Goal: Task Accomplishment & Management: Complete application form

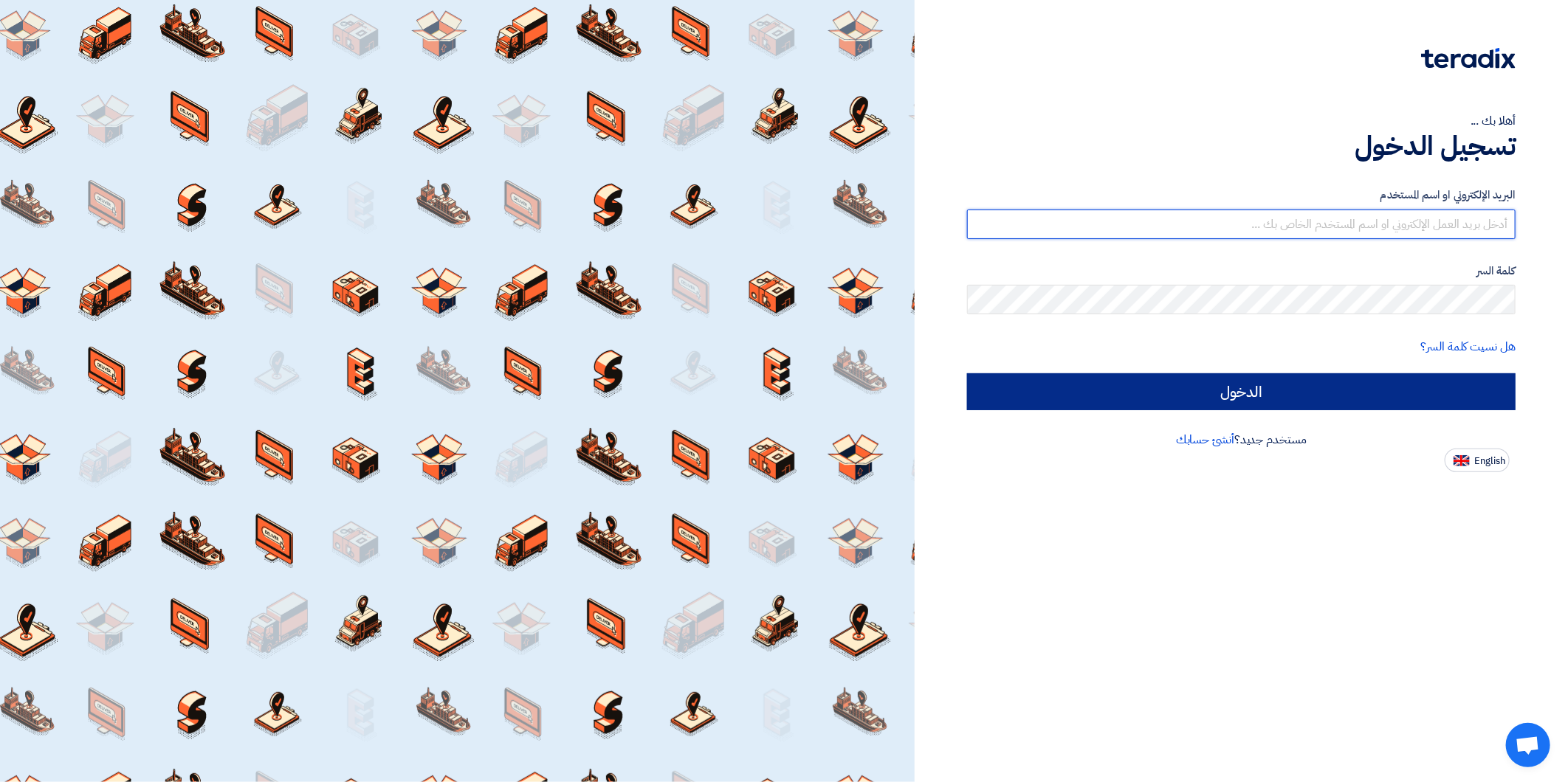
type input "amr.e@idex.sa"
click at [1398, 395] on input "الدخول" at bounding box center [1241, 391] width 549 height 37
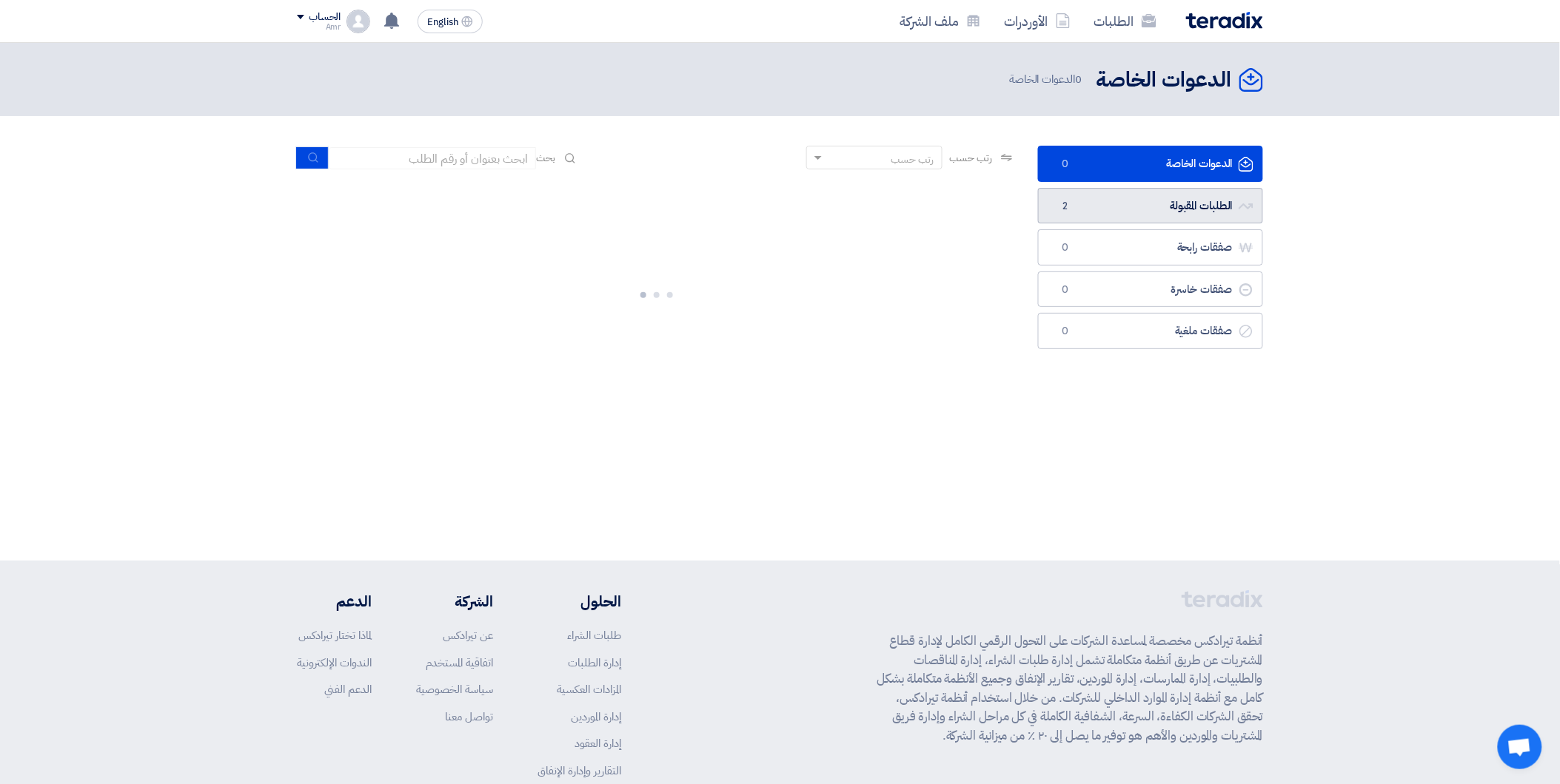
click at [1113, 205] on link "الطلبات المقبولة الطلبات المقبولة 2" at bounding box center [1150, 206] width 225 height 36
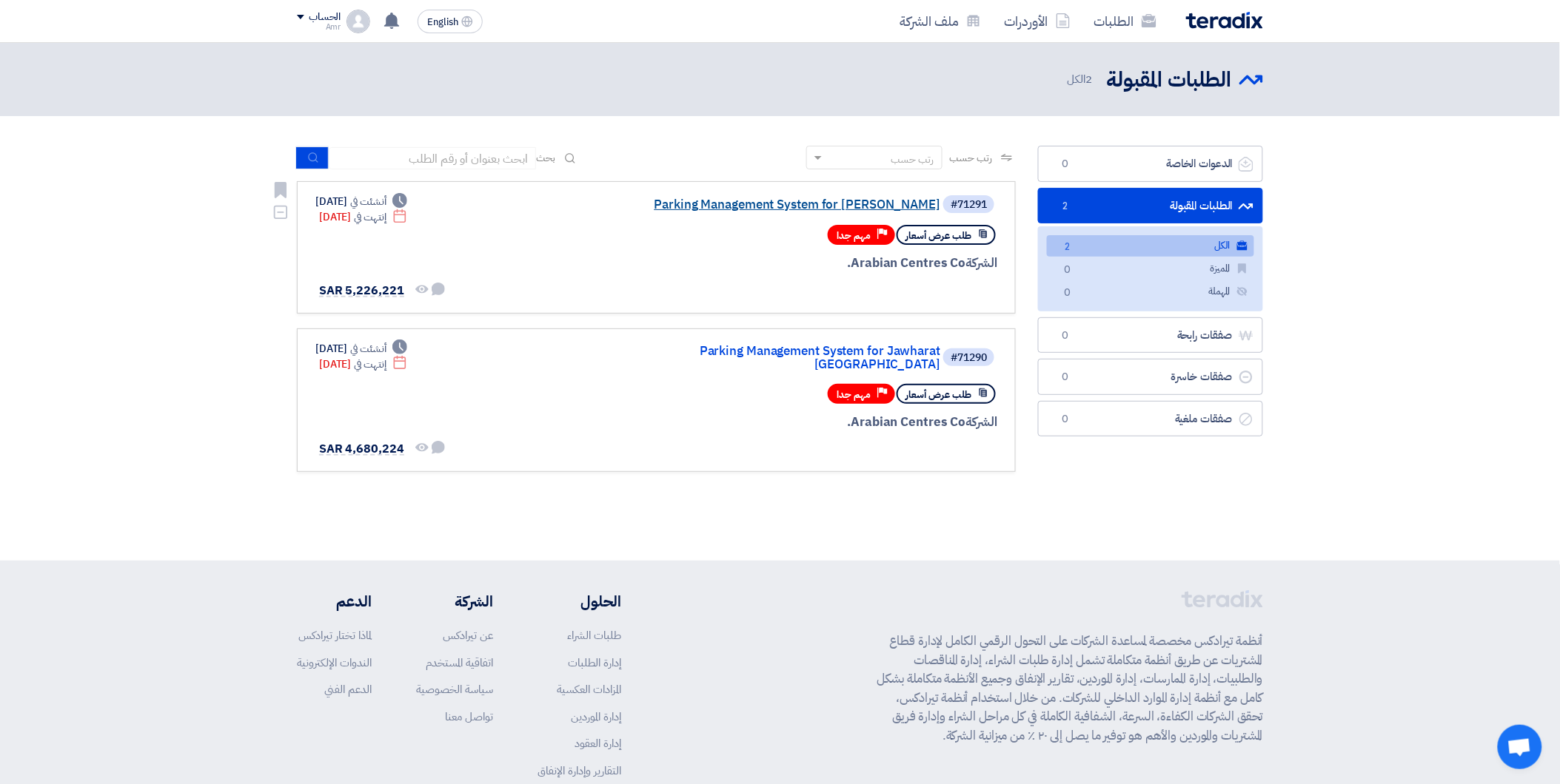
click at [877, 201] on link "Parking Management System for Jawharat Jeddah" at bounding box center [791, 205] width 296 height 13
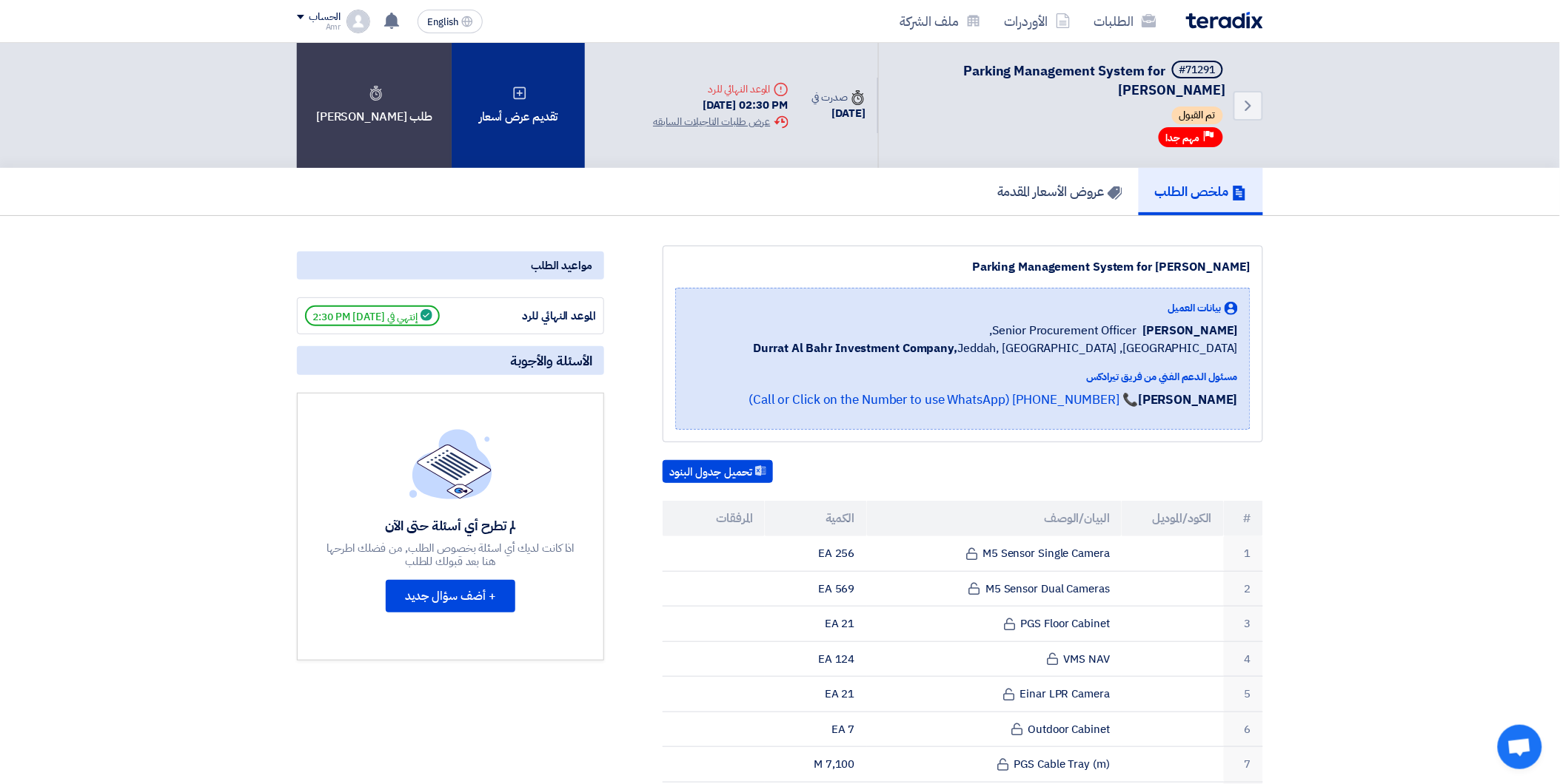
click at [472, 93] on div "تقديم عرض أسعار" at bounding box center [518, 105] width 133 height 125
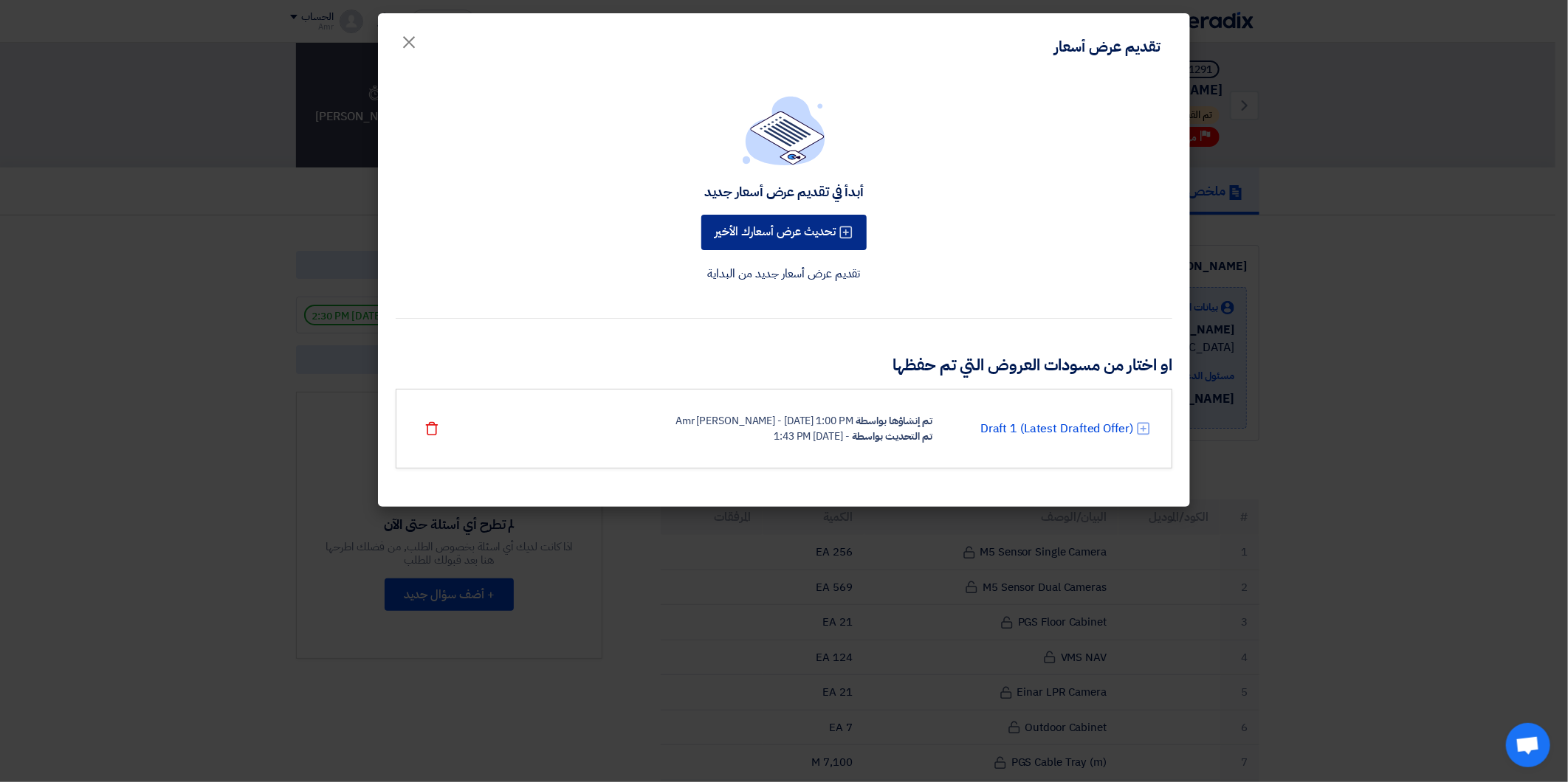
click at [808, 228] on button "تحديث عرض أسعارك الأخير" at bounding box center [784, 232] width 165 height 35
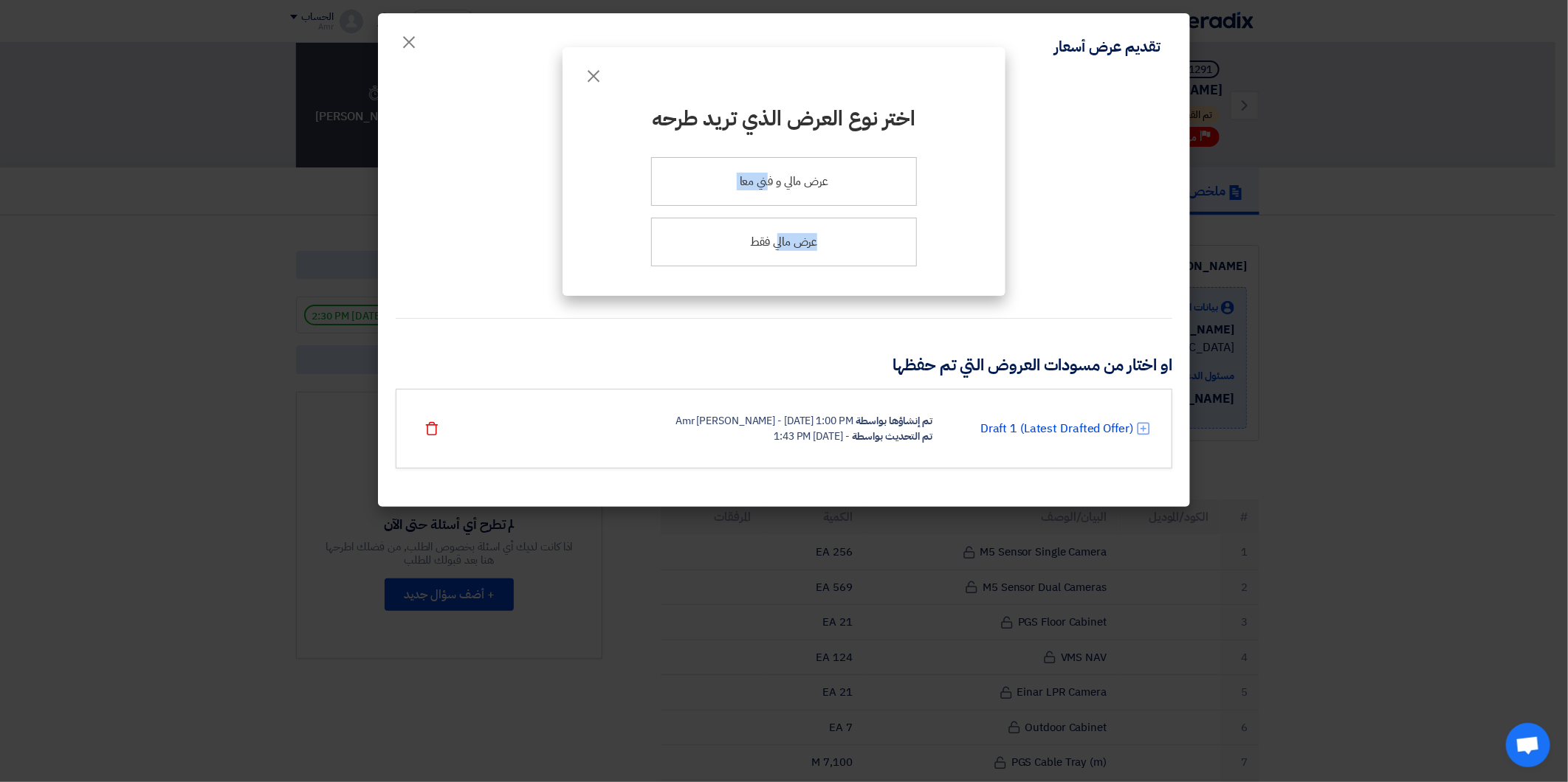
drag, startPoint x: 769, startPoint y: 194, endPoint x: 776, endPoint y: 268, distance: 74.3
click at [776, 268] on div "عرض مالي و فني معا عرض مالي فقط" at bounding box center [783, 212] width 395 height 121
drag, startPoint x: 776, startPoint y: 268, endPoint x: 776, endPoint y: 242, distance: 26.0
click at [776, 242] on div "عرض مالي فقط" at bounding box center [784, 242] width 265 height 48
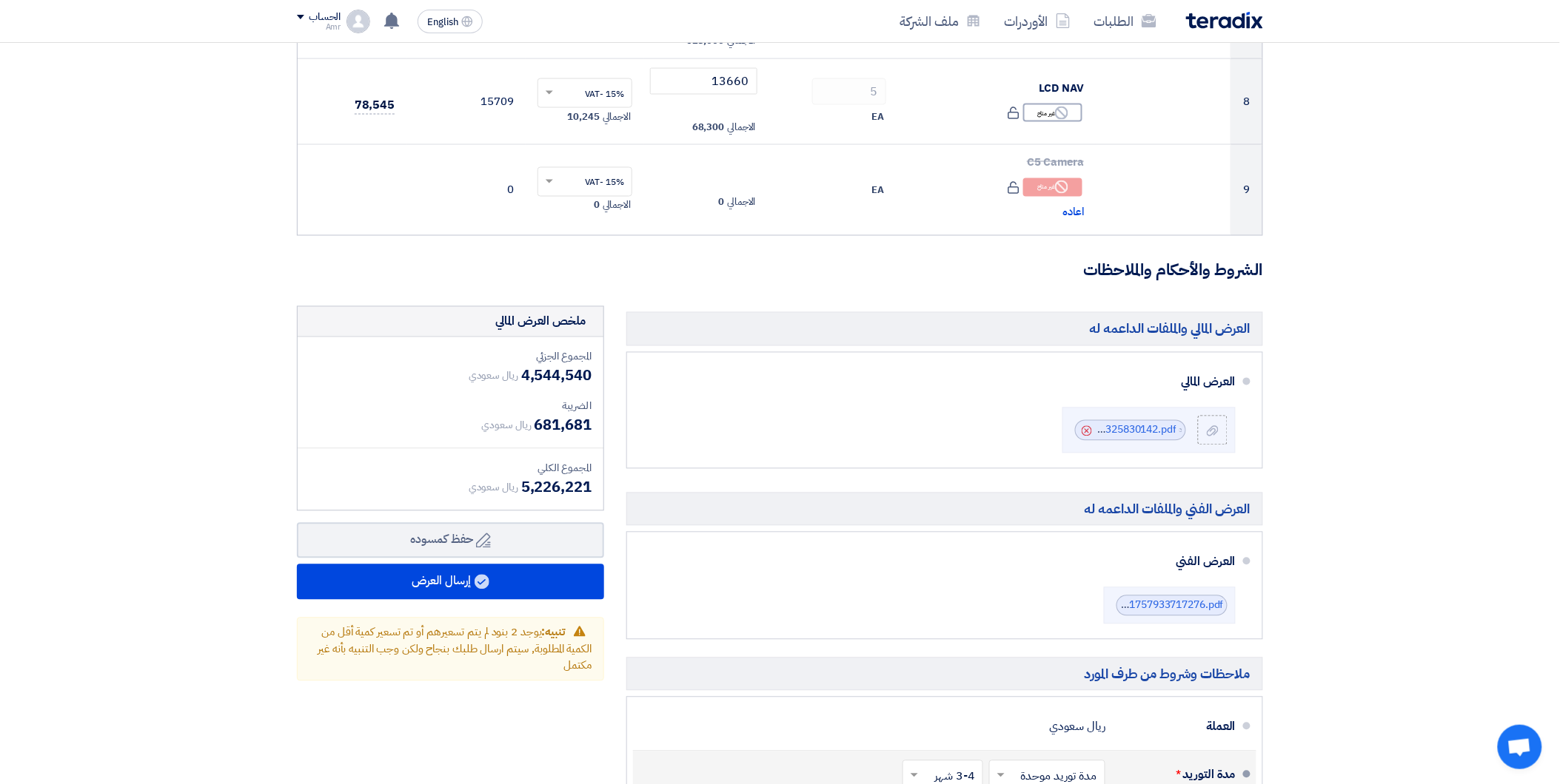
scroll to position [986, 0]
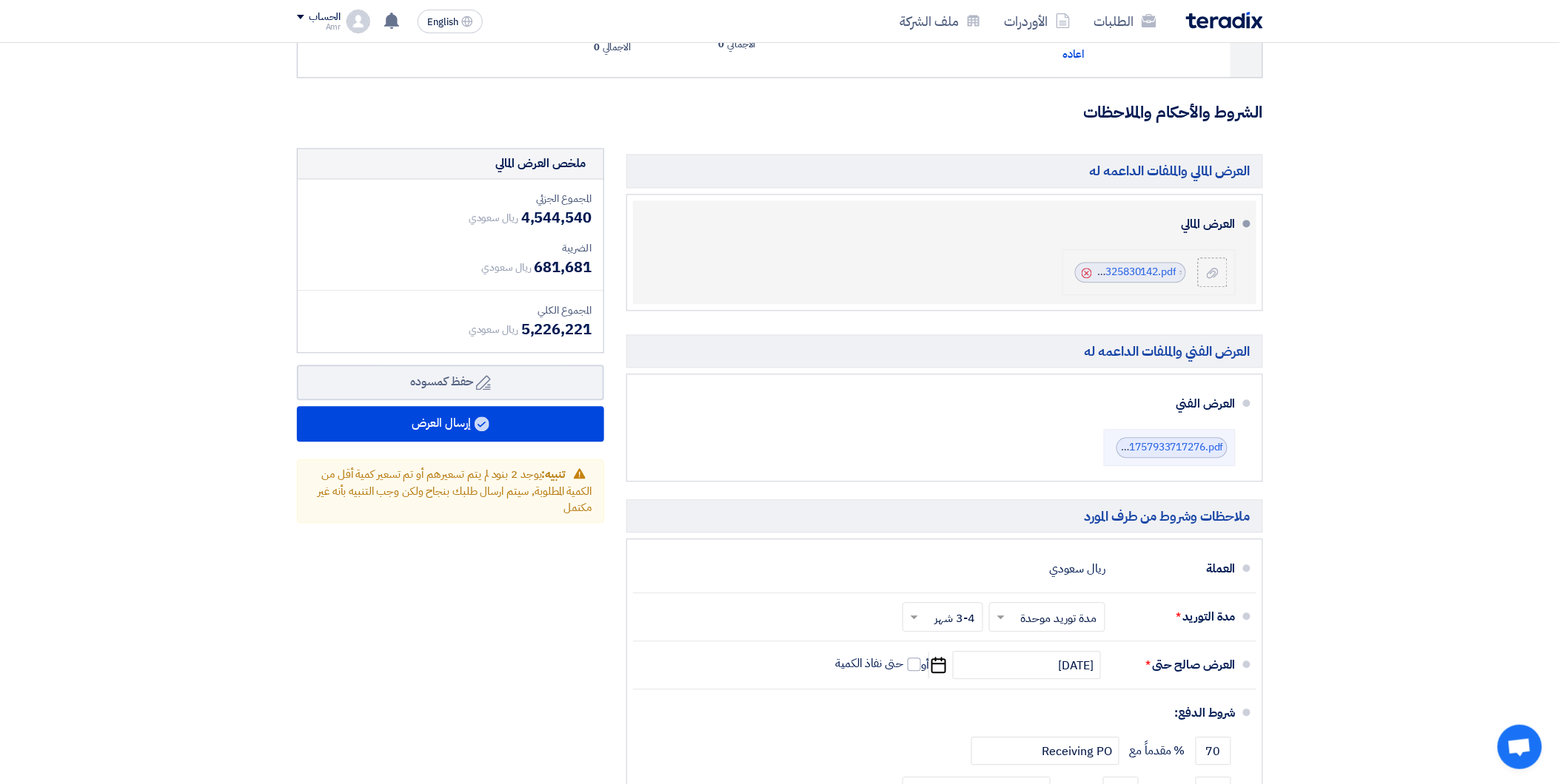
click at [1085, 272] on use at bounding box center [1087, 274] width 10 height 10
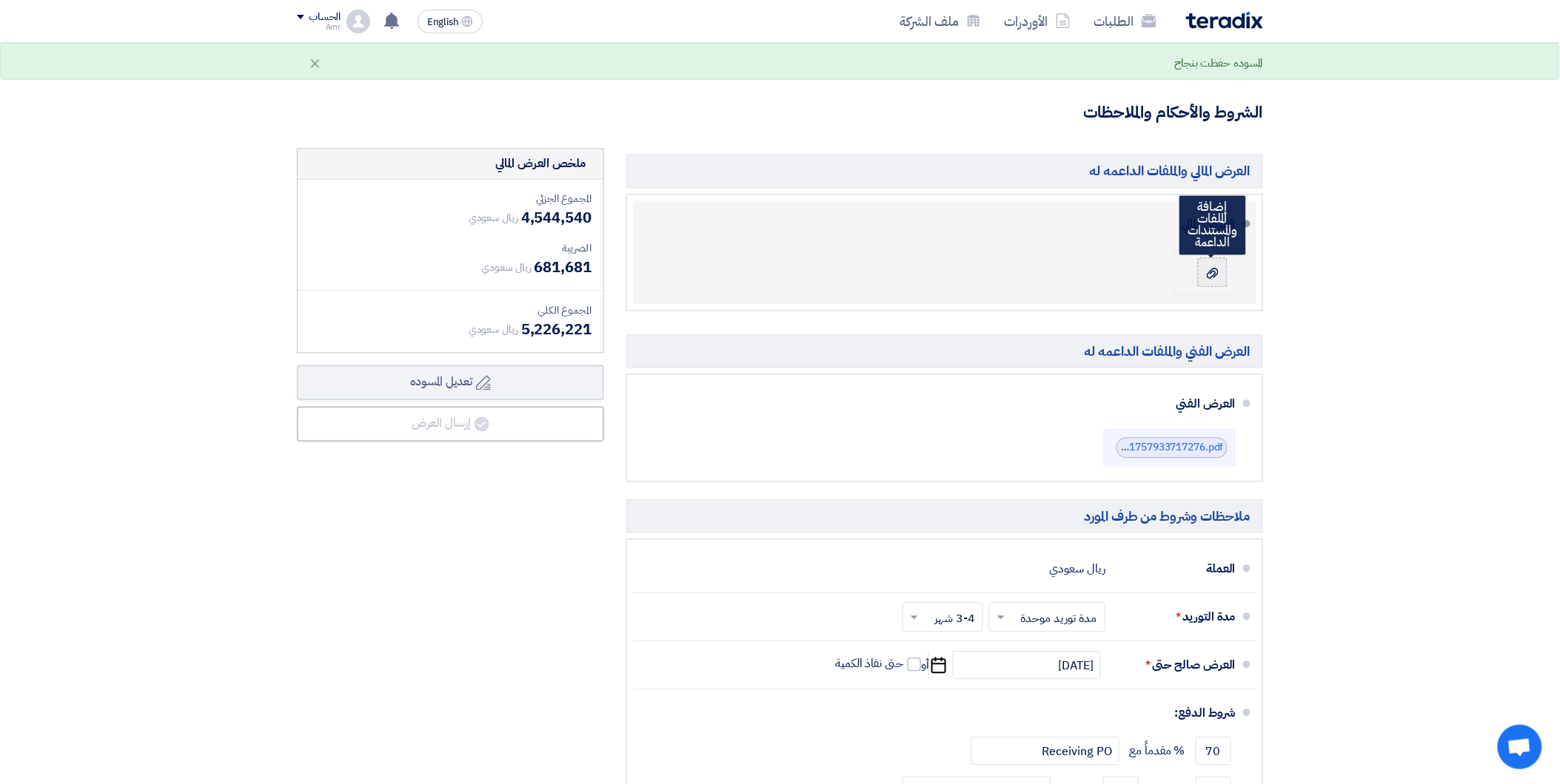
click at [1211, 270] on use at bounding box center [1212, 273] width 11 height 10
click at [0, 0] on input "file" at bounding box center [0, 0] width 0 height 0
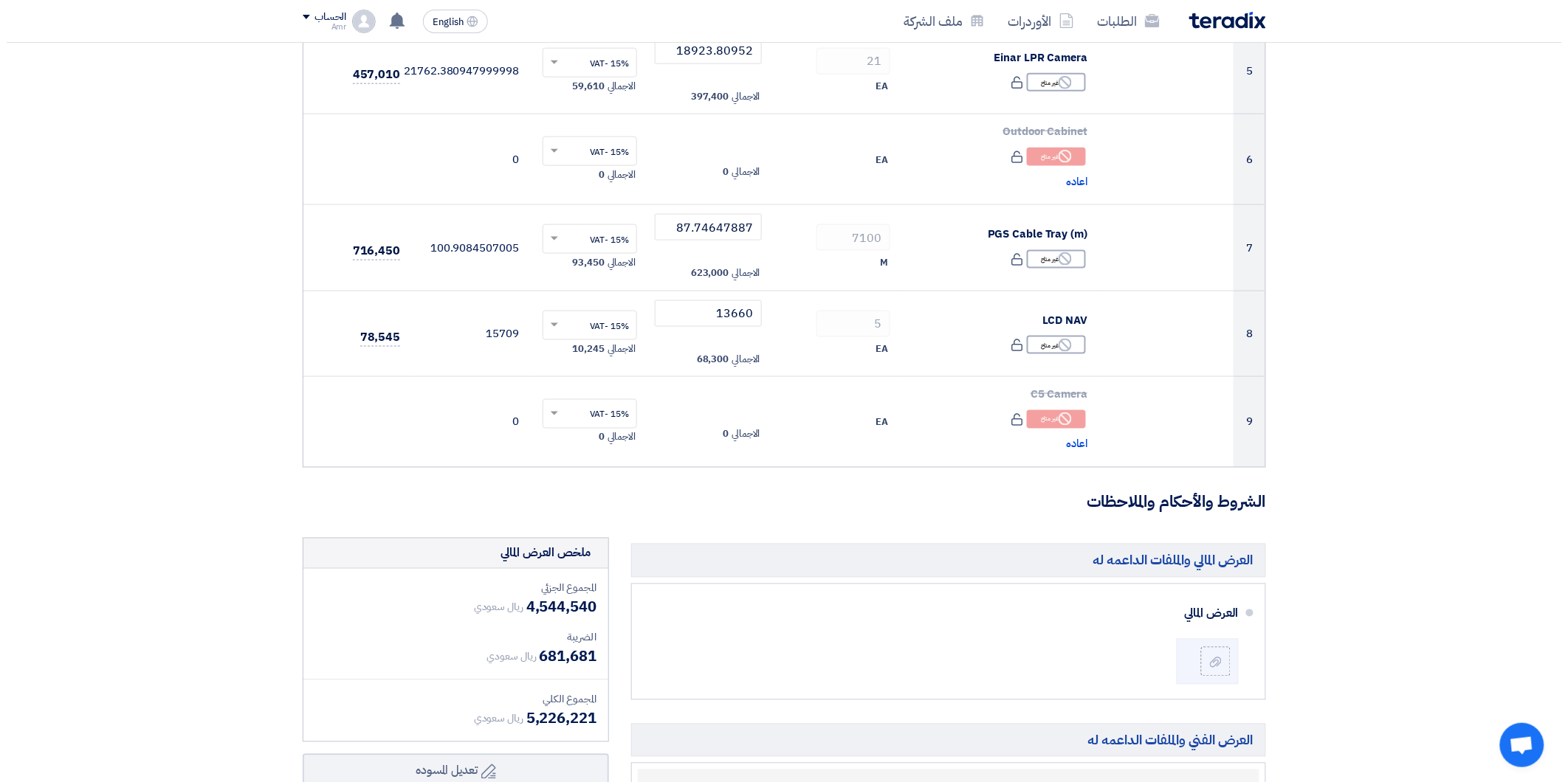
scroll to position [820, 0]
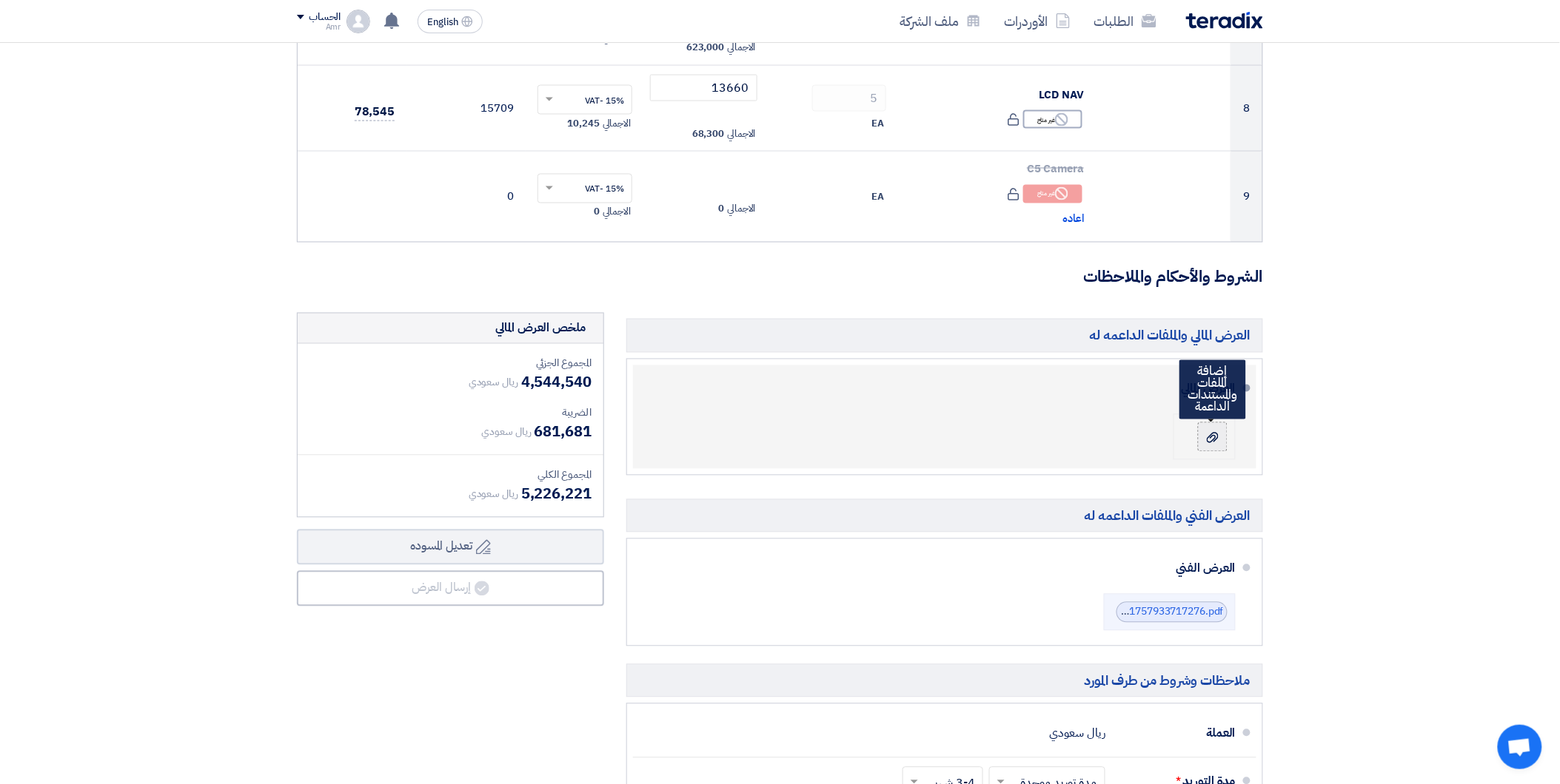
click at [1199, 430] on label at bounding box center [1212, 437] width 29 height 29
click at [0, 0] on input "file" at bounding box center [0, 0] width 0 height 0
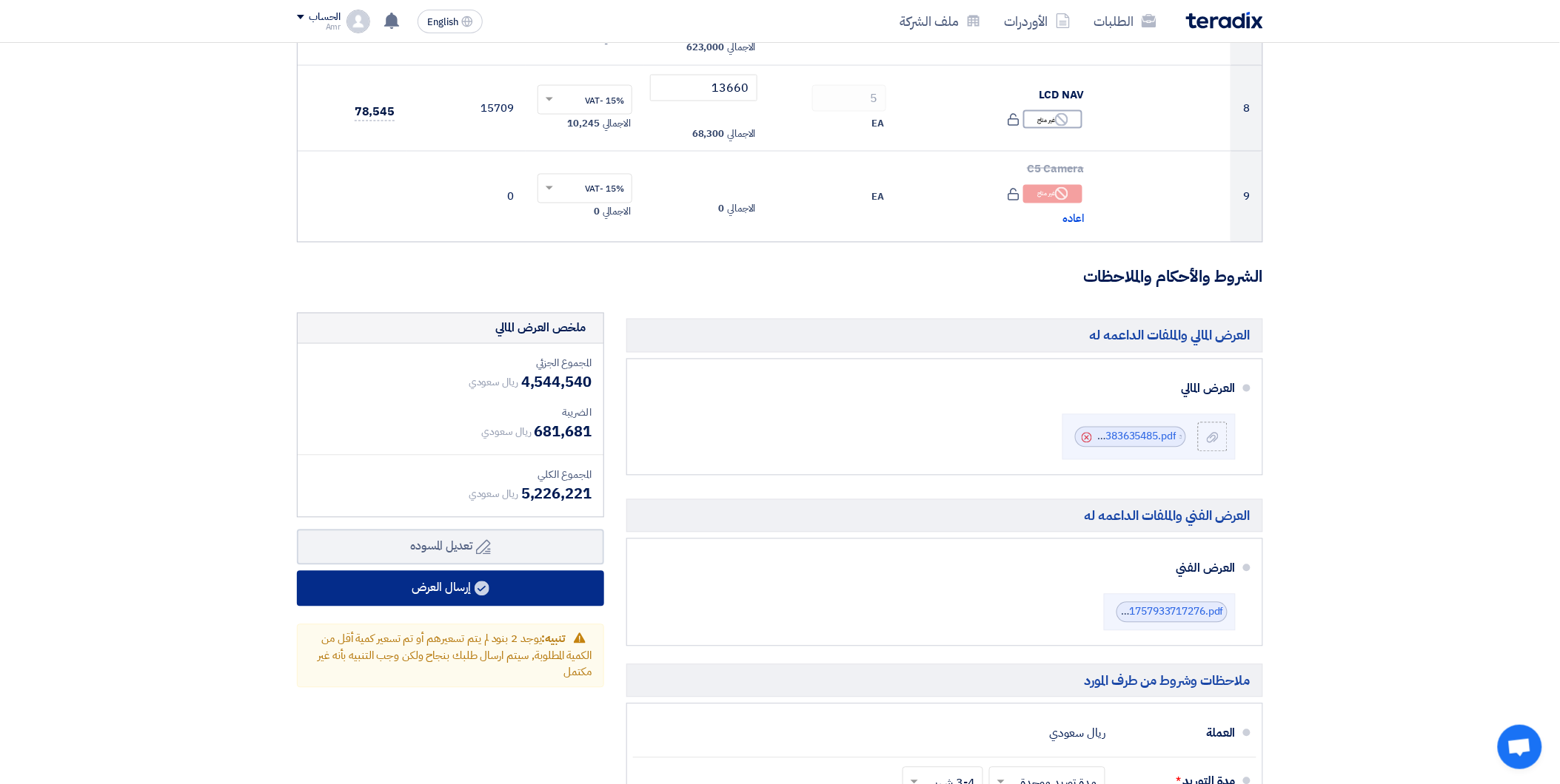
click at [473, 580] on button "إرسال العرض" at bounding box center [450, 588] width 307 height 35
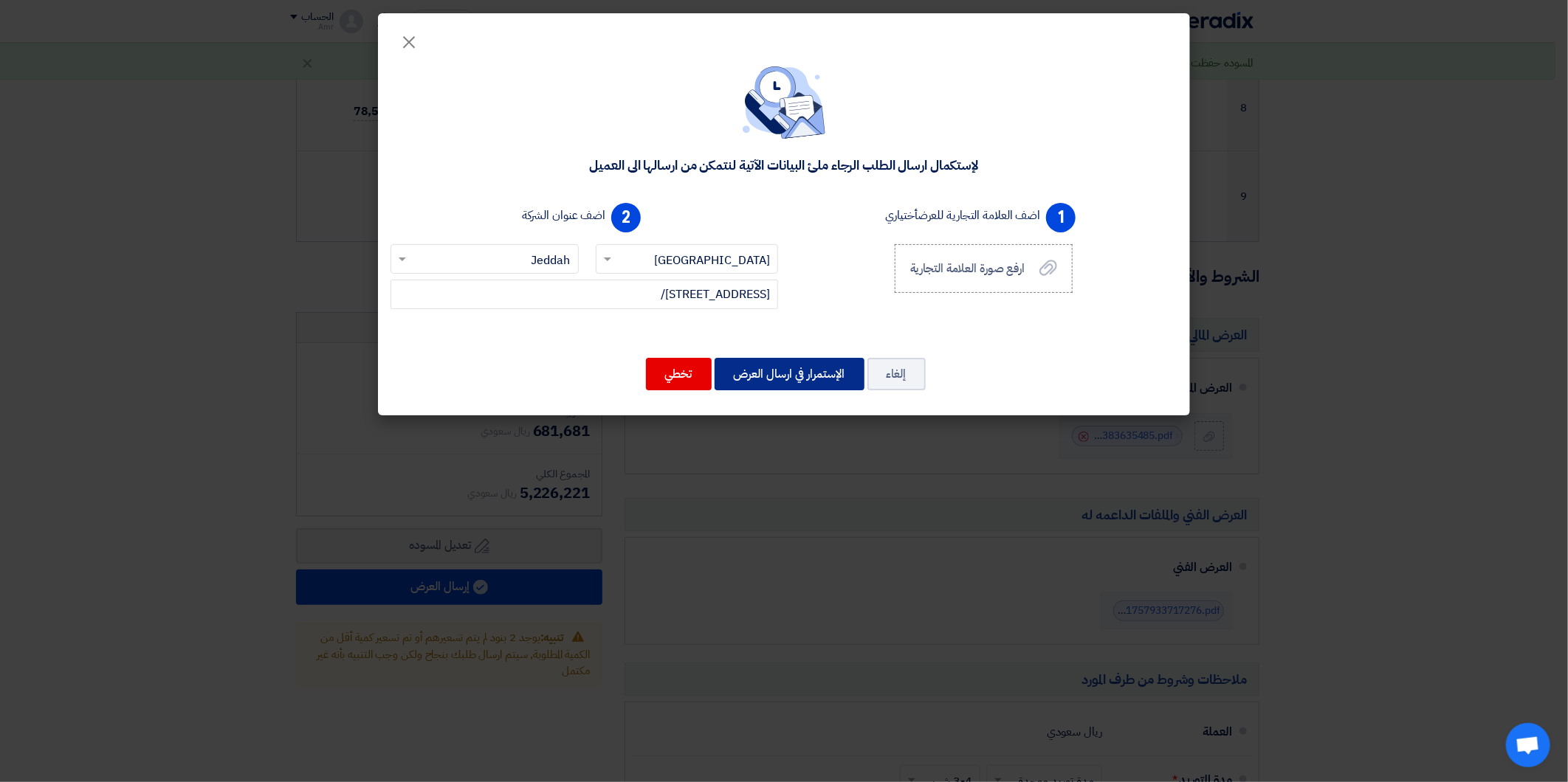
click at [758, 372] on button "الإستمرار في ارسال العرض" at bounding box center [790, 374] width 150 height 32
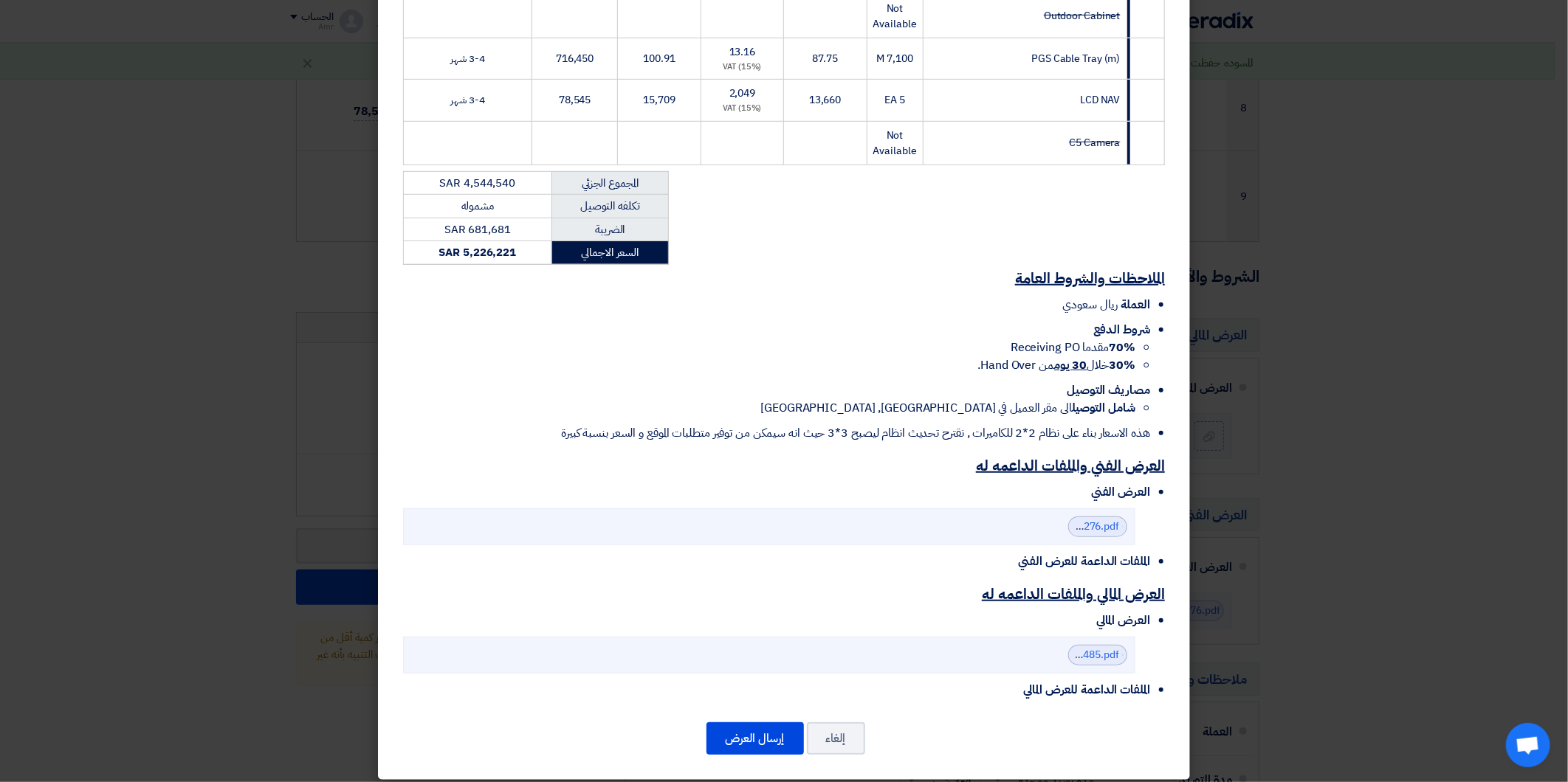
scroll to position [504, 0]
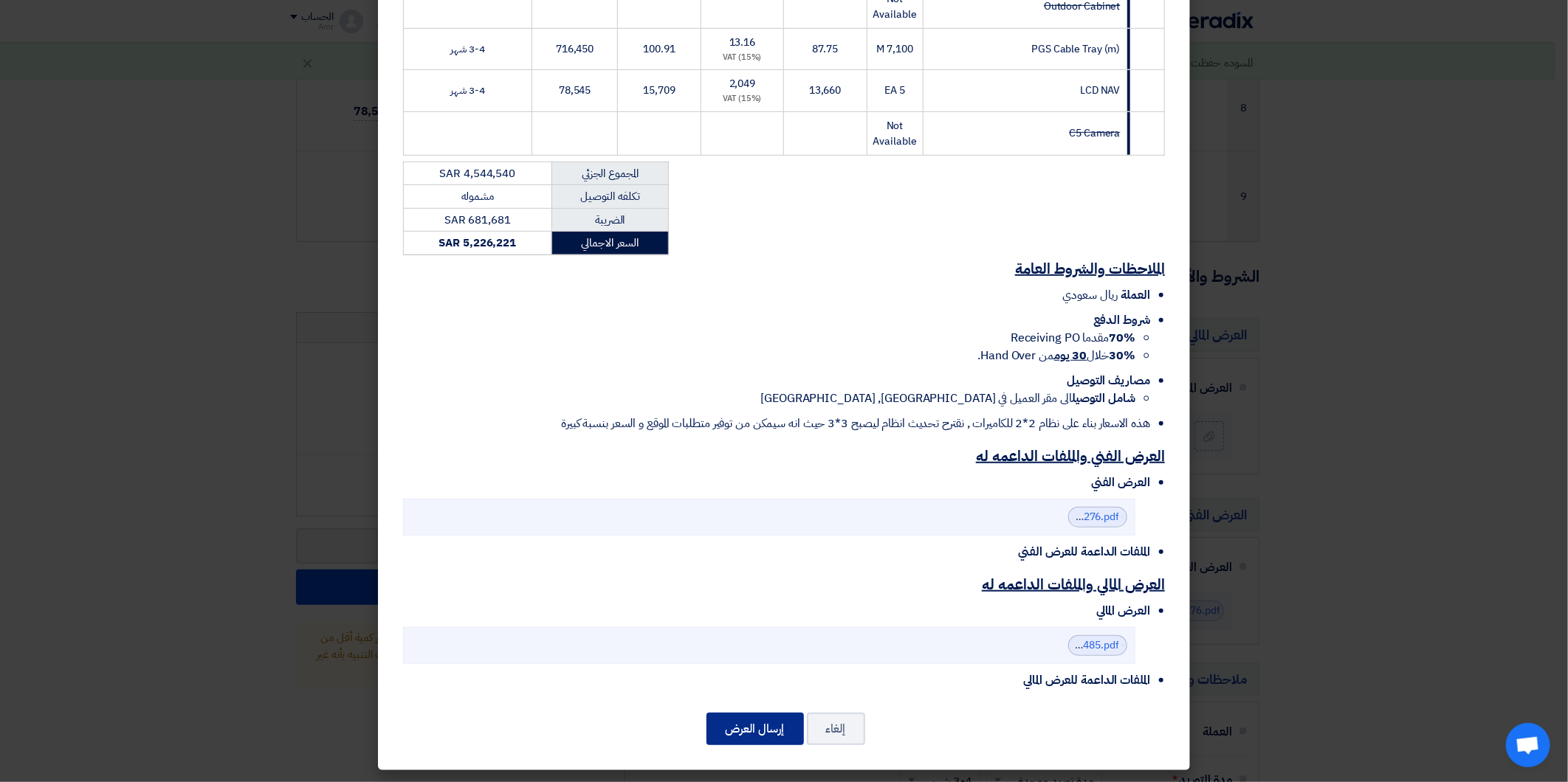
click at [776, 732] on button "إرسال العرض" at bounding box center [755, 729] width 98 height 32
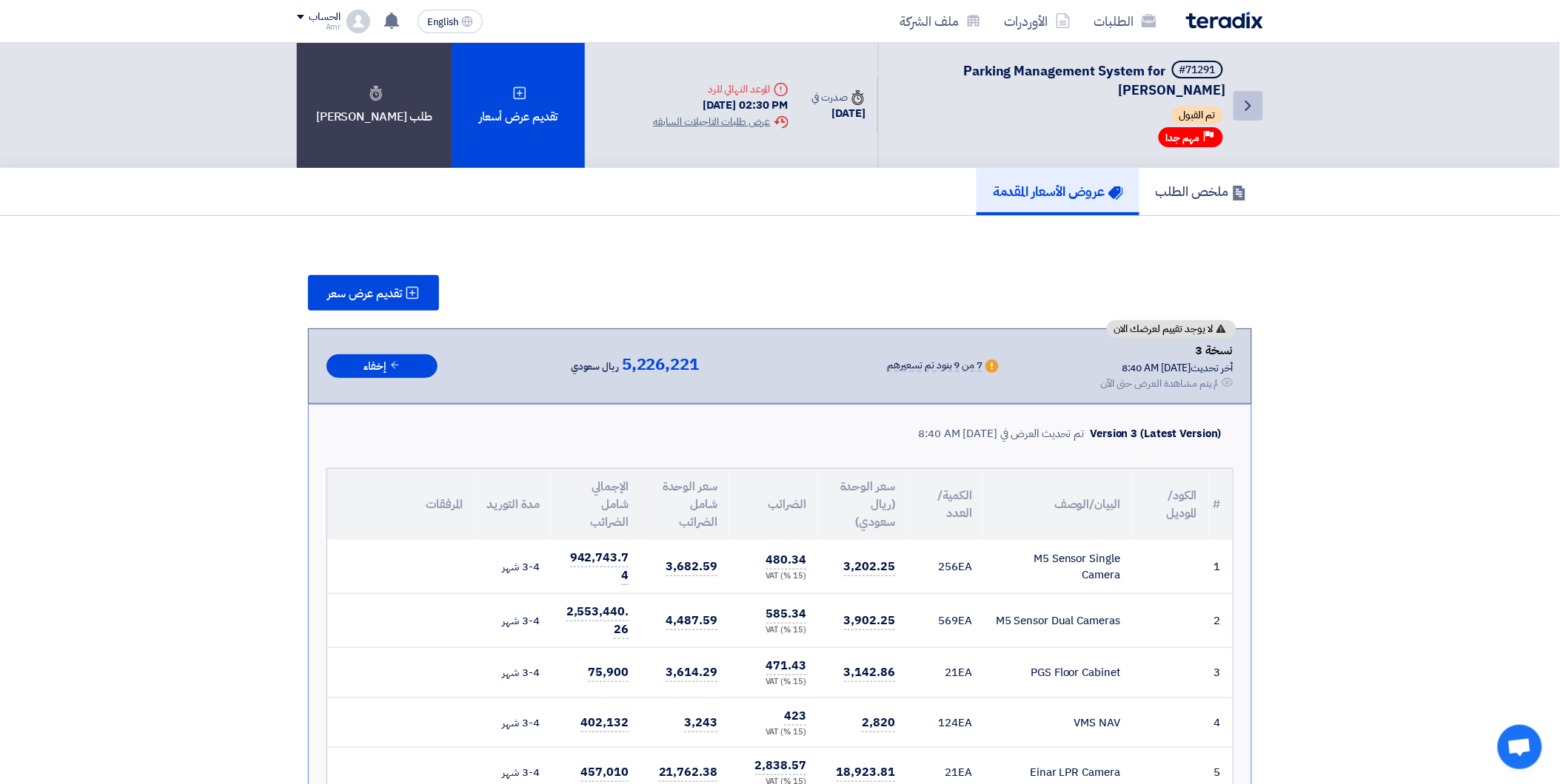
click at [1248, 112] on link "Back" at bounding box center [1247, 105] width 29 height 29
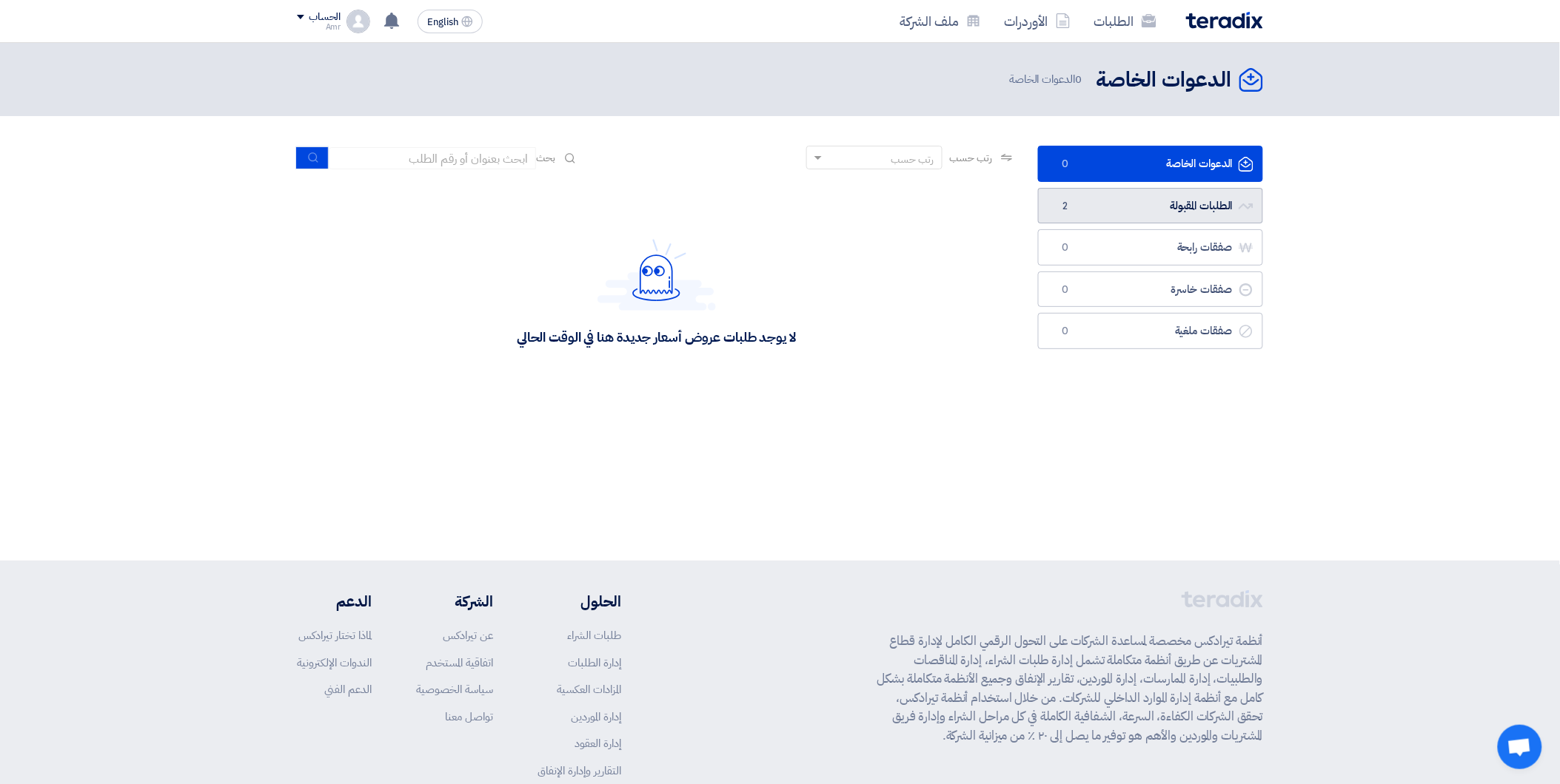
click at [1108, 216] on link "الطلبات المقبولة الطلبات المقبولة 2" at bounding box center [1150, 206] width 225 height 36
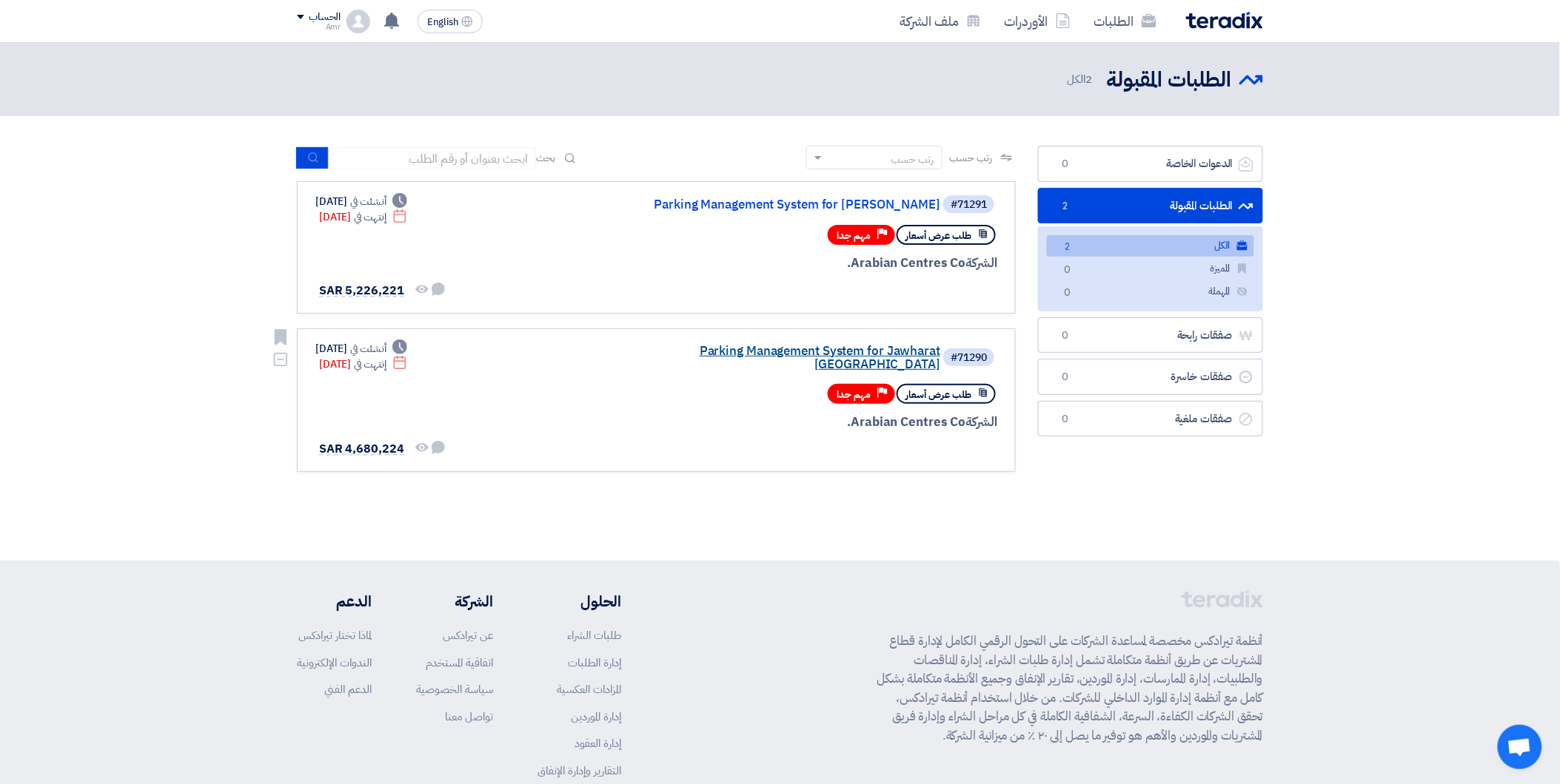
click at [855, 346] on link "Parking Management System for Jawharat [GEOGRAPHIC_DATA]" at bounding box center [791, 358] width 296 height 27
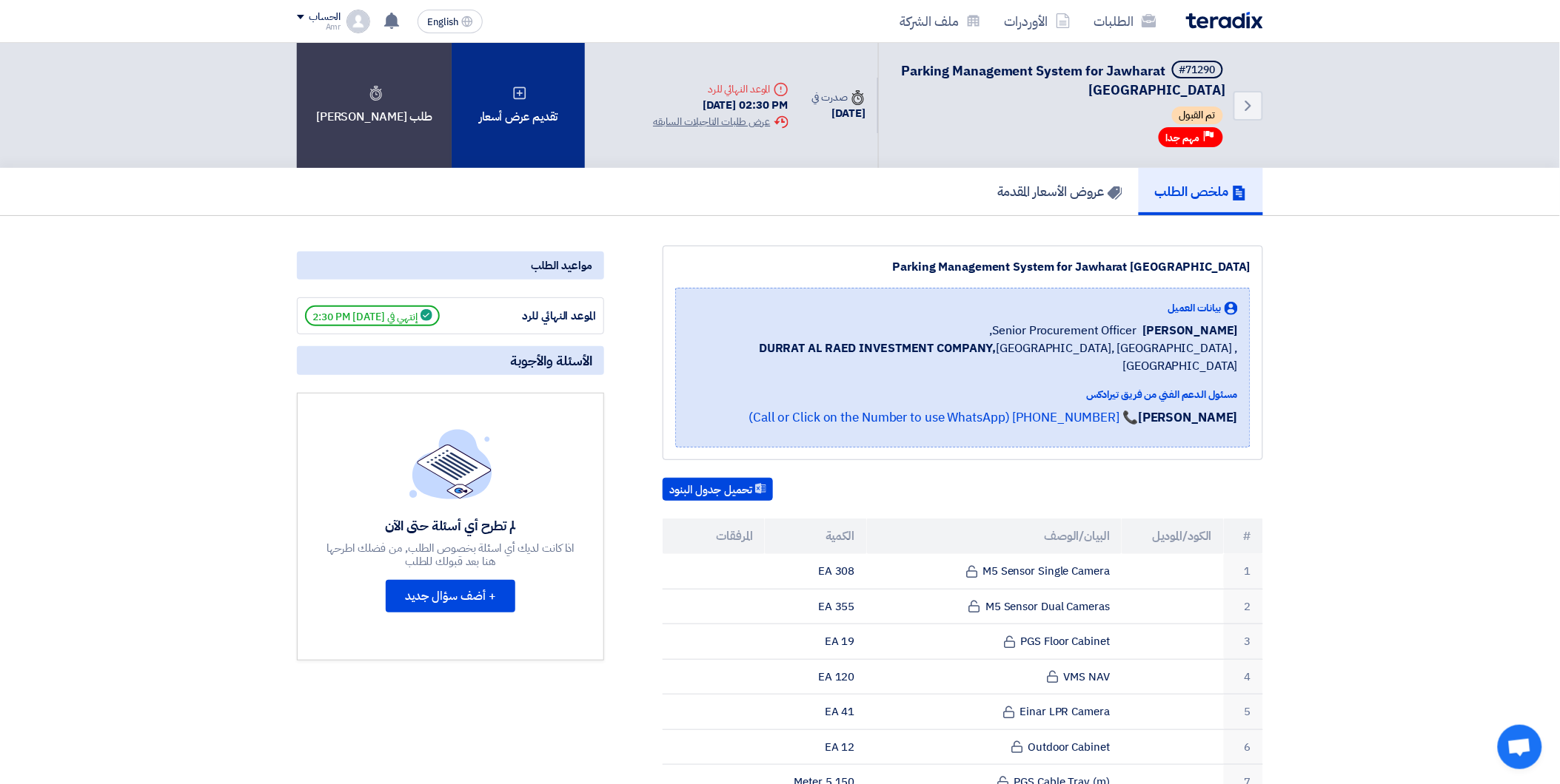
click at [469, 108] on div "تقديم عرض أسعار" at bounding box center [518, 105] width 133 height 125
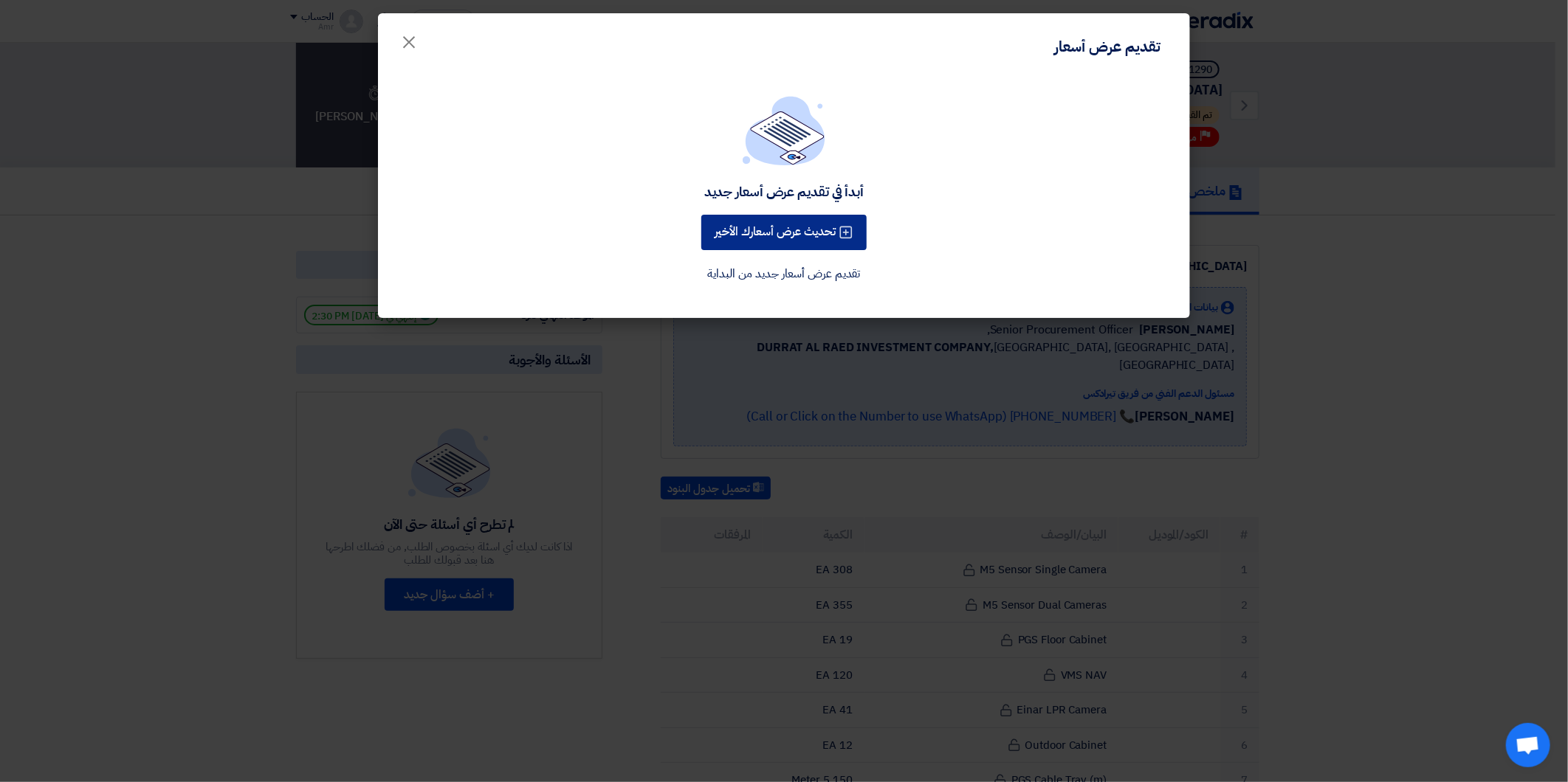
click at [810, 234] on button "تحديث عرض أسعارك الأخير" at bounding box center [784, 232] width 165 height 35
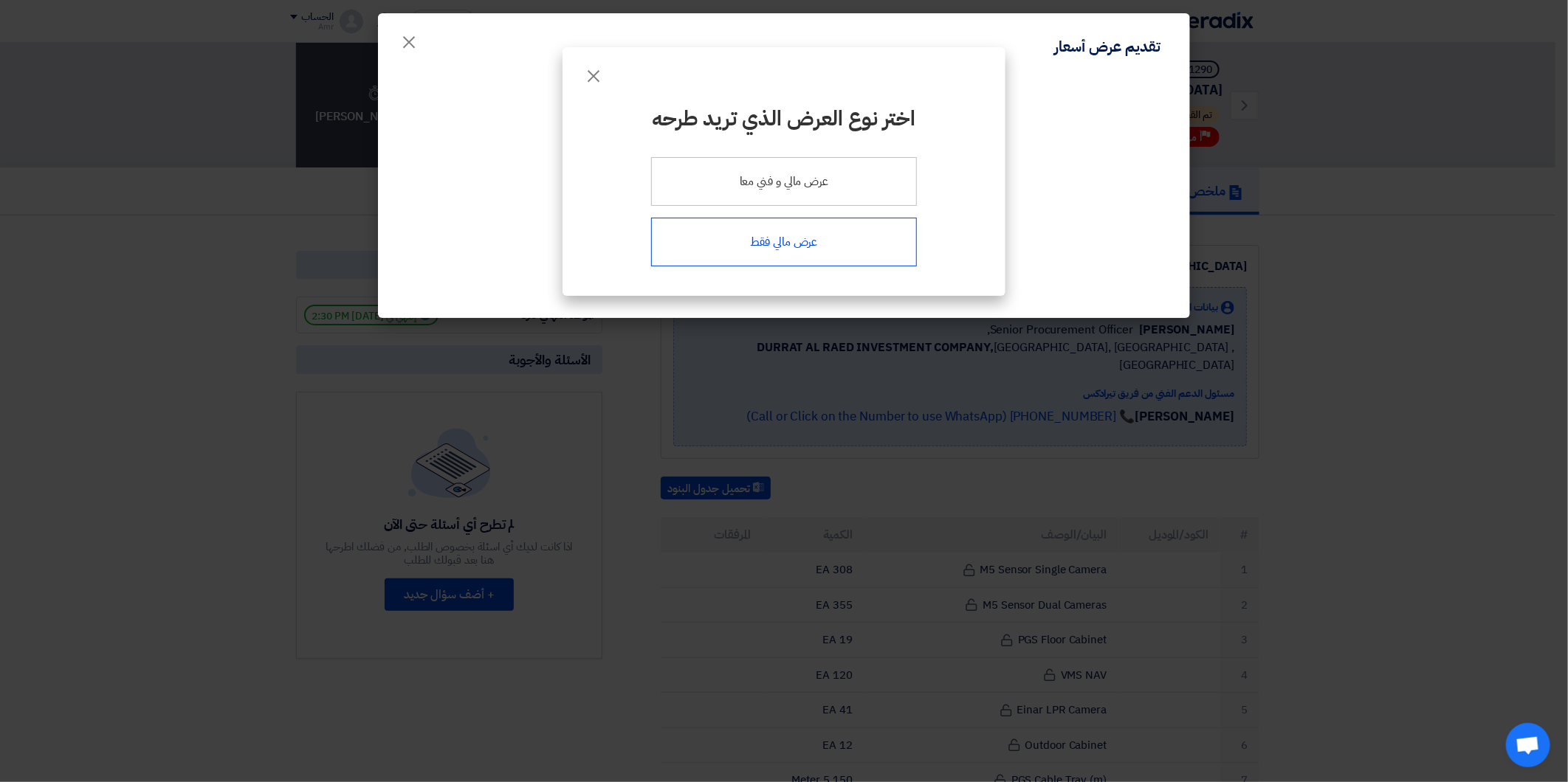
click at [816, 238] on div "عرض مالي فقط" at bounding box center [784, 242] width 265 height 48
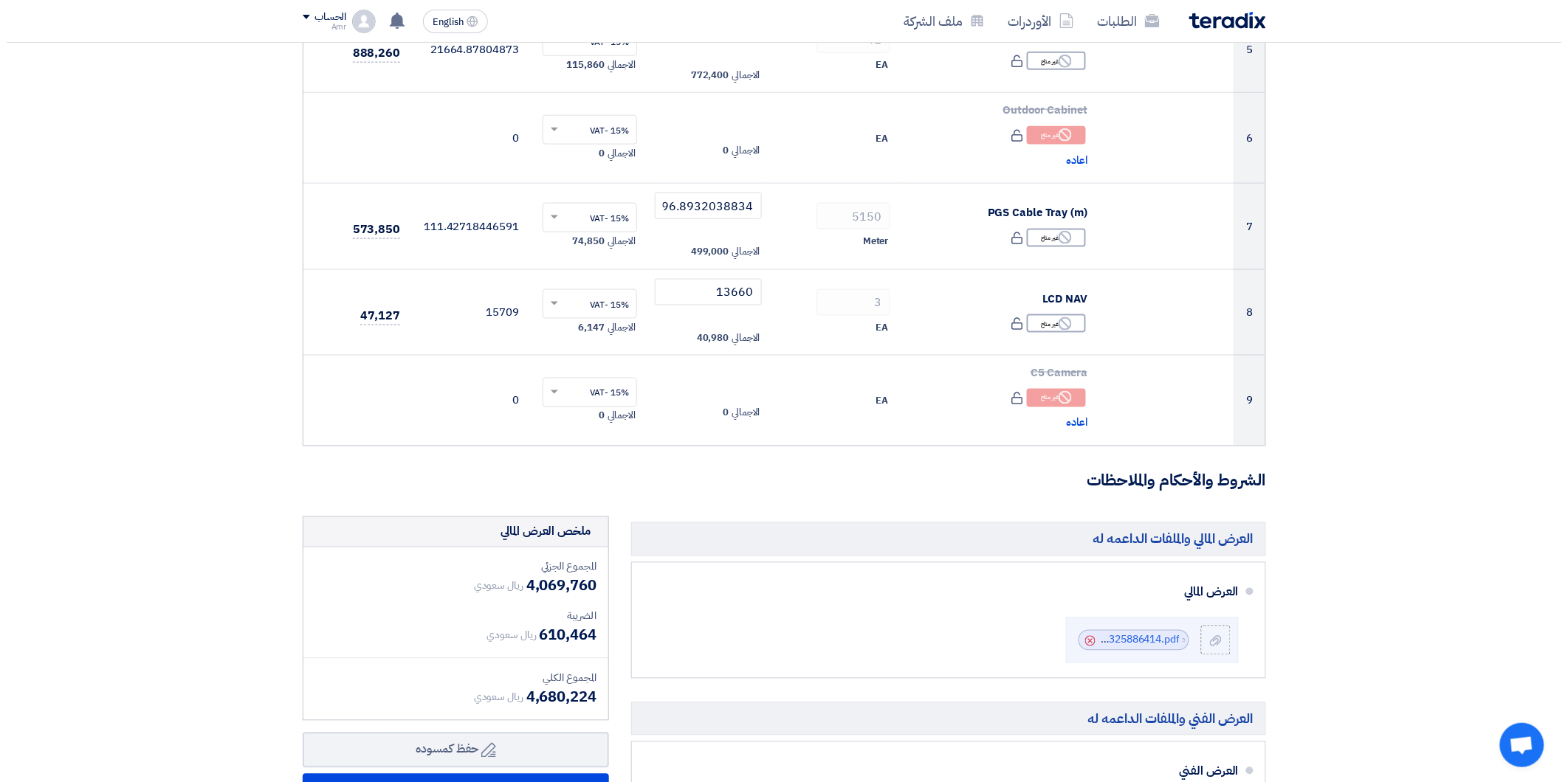
scroll to position [738, 0]
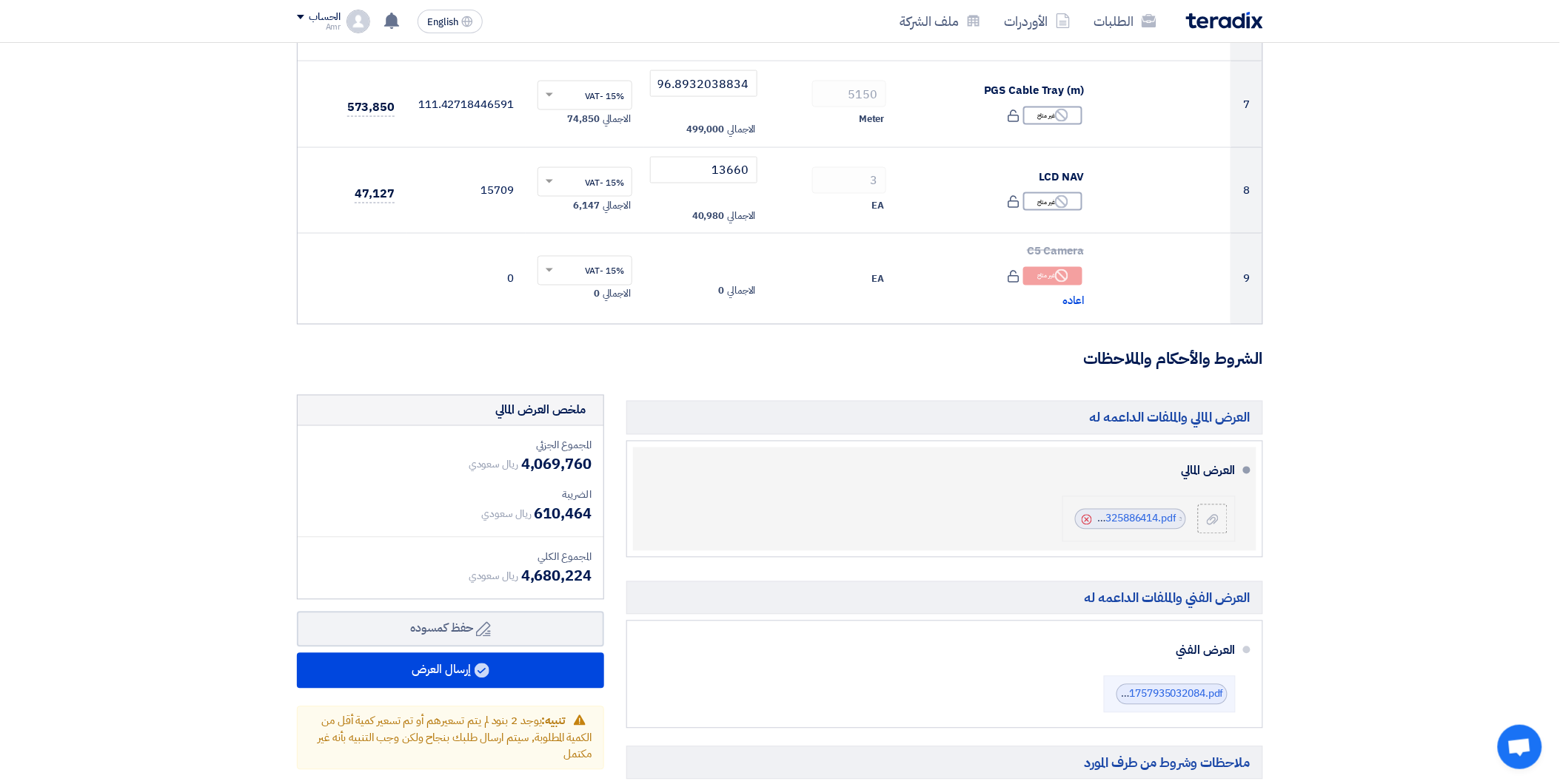
click at [1085, 519] on icon "Cancel" at bounding box center [1087, 520] width 10 height 10
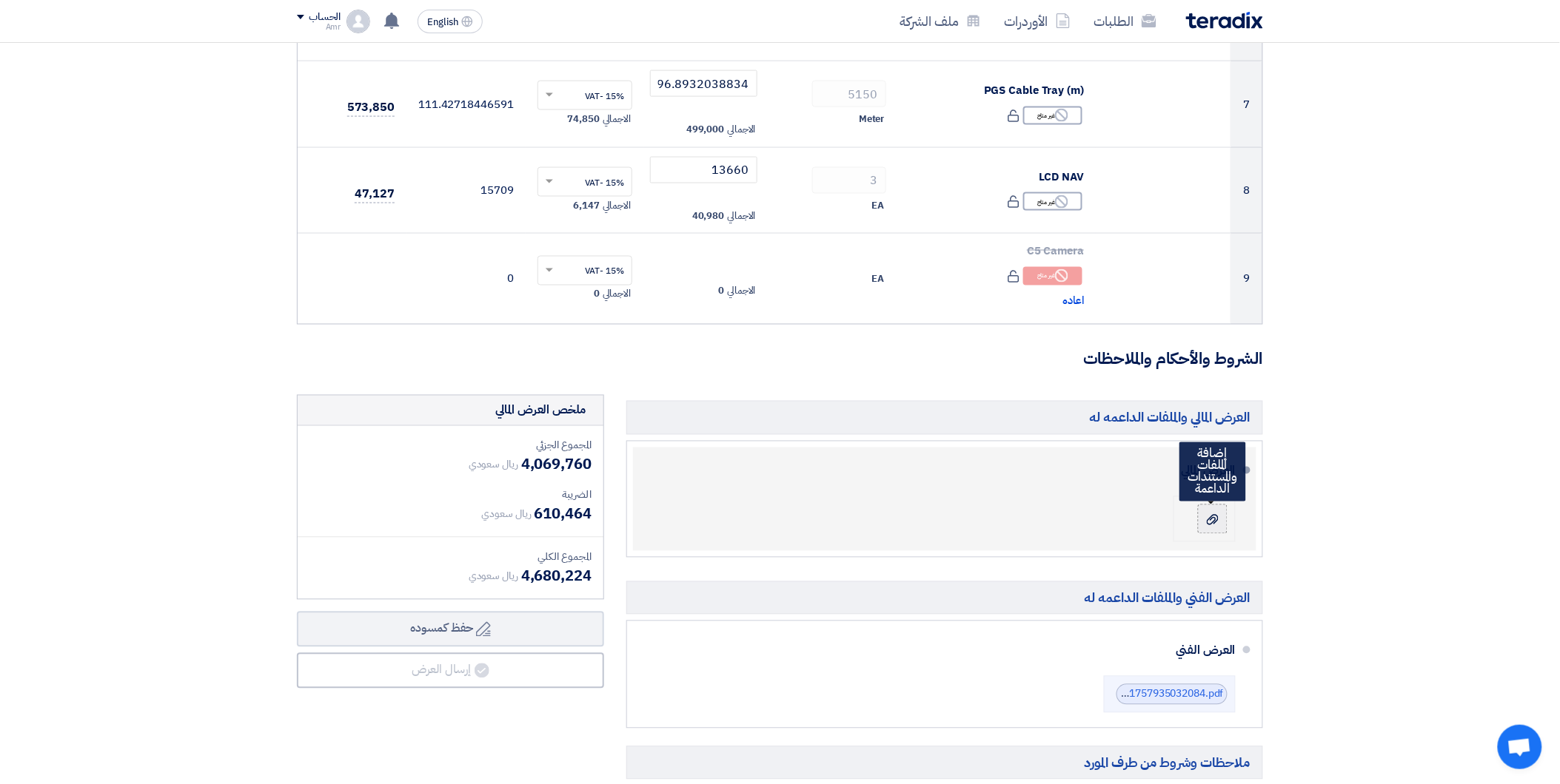
click at [1219, 519] on div at bounding box center [1212, 520] width 18 height 15
click at [0, 0] on input "file" at bounding box center [0, 0] width 0 height 0
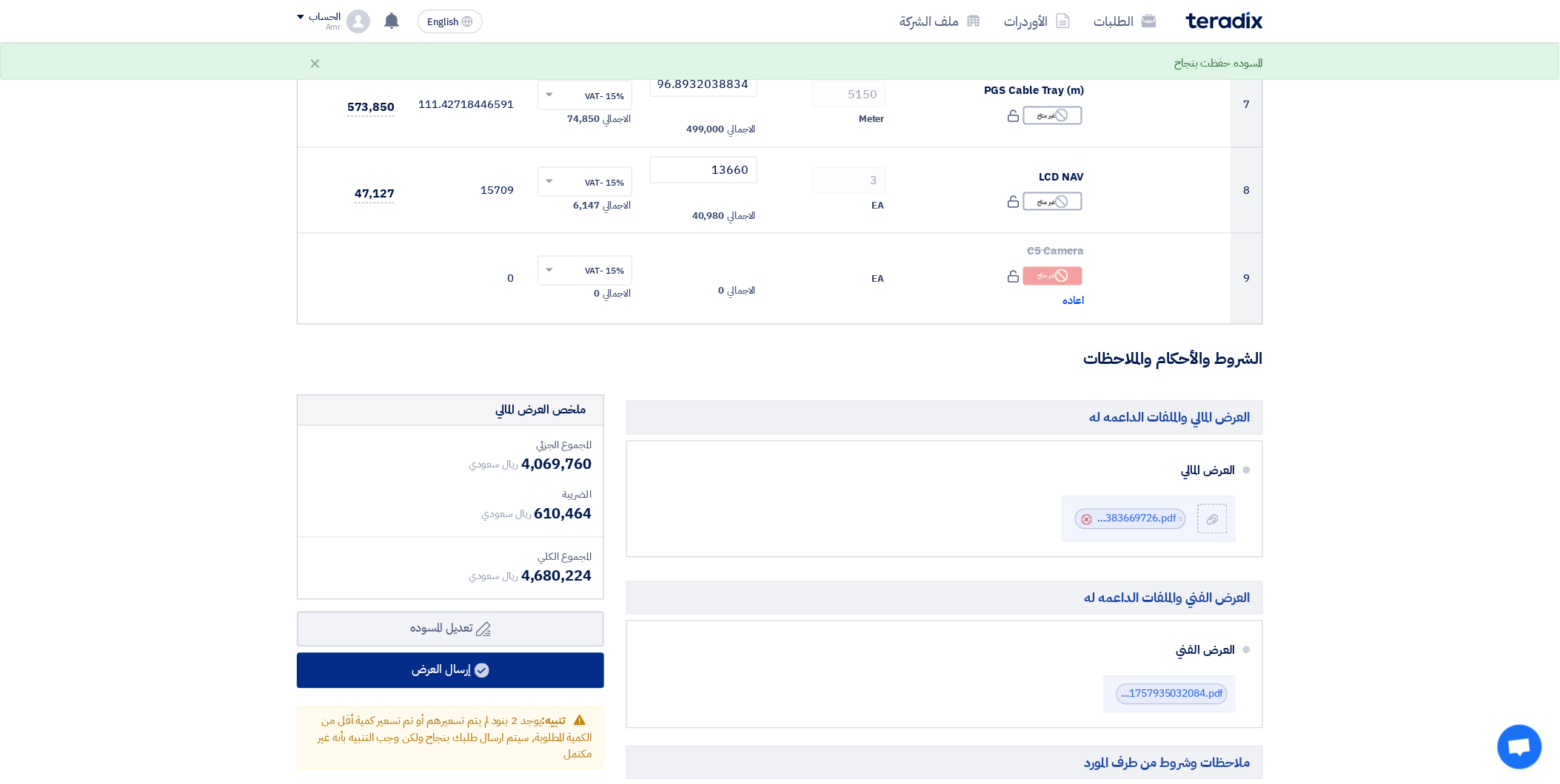
click at [453, 675] on button "إرسال العرض" at bounding box center [450, 671] width 307 height 35
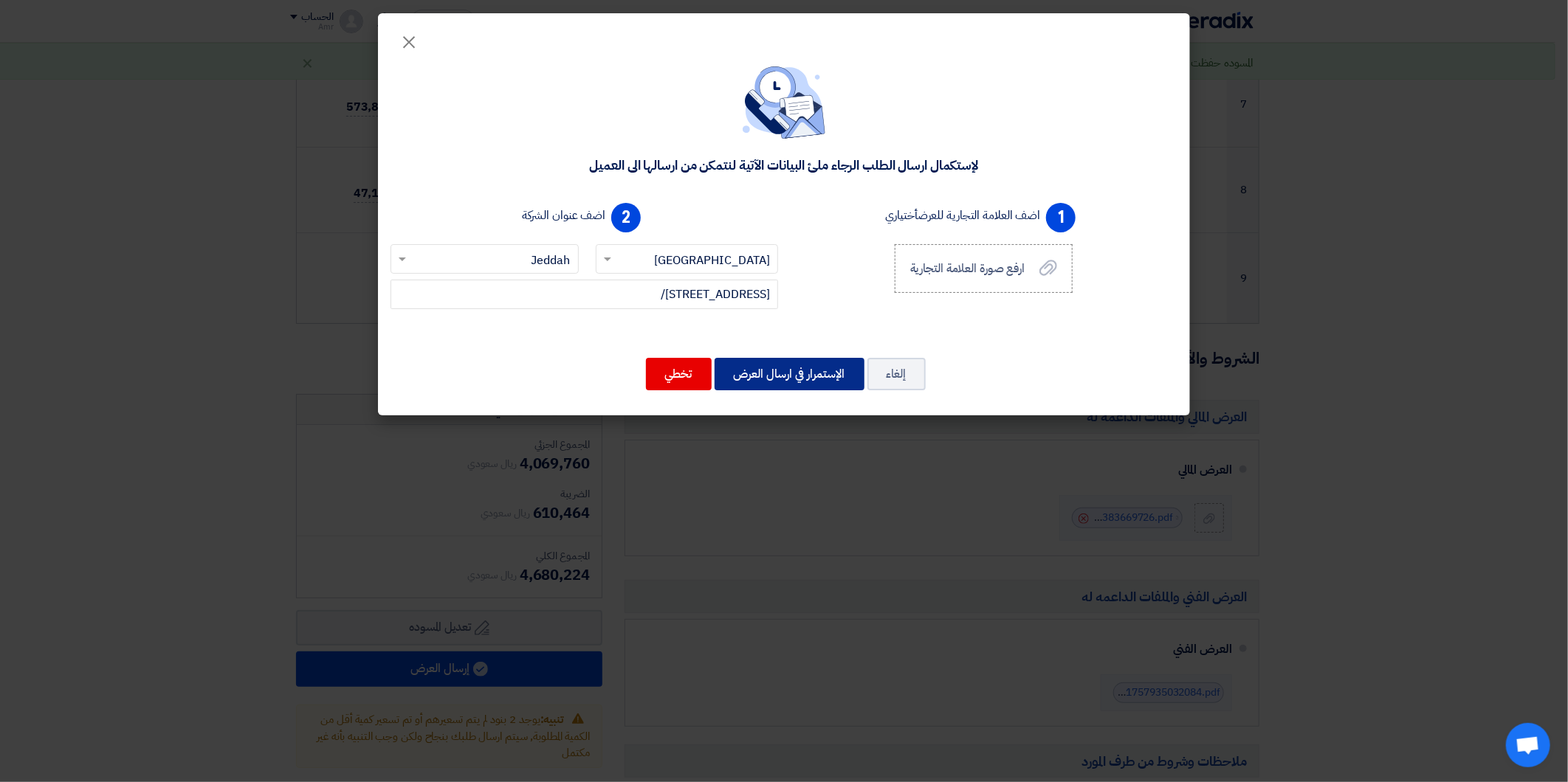
click at [771, 374] on button "الإستمرار في ارسال العرض" at bounding box center [790, 374] width 150 height 32
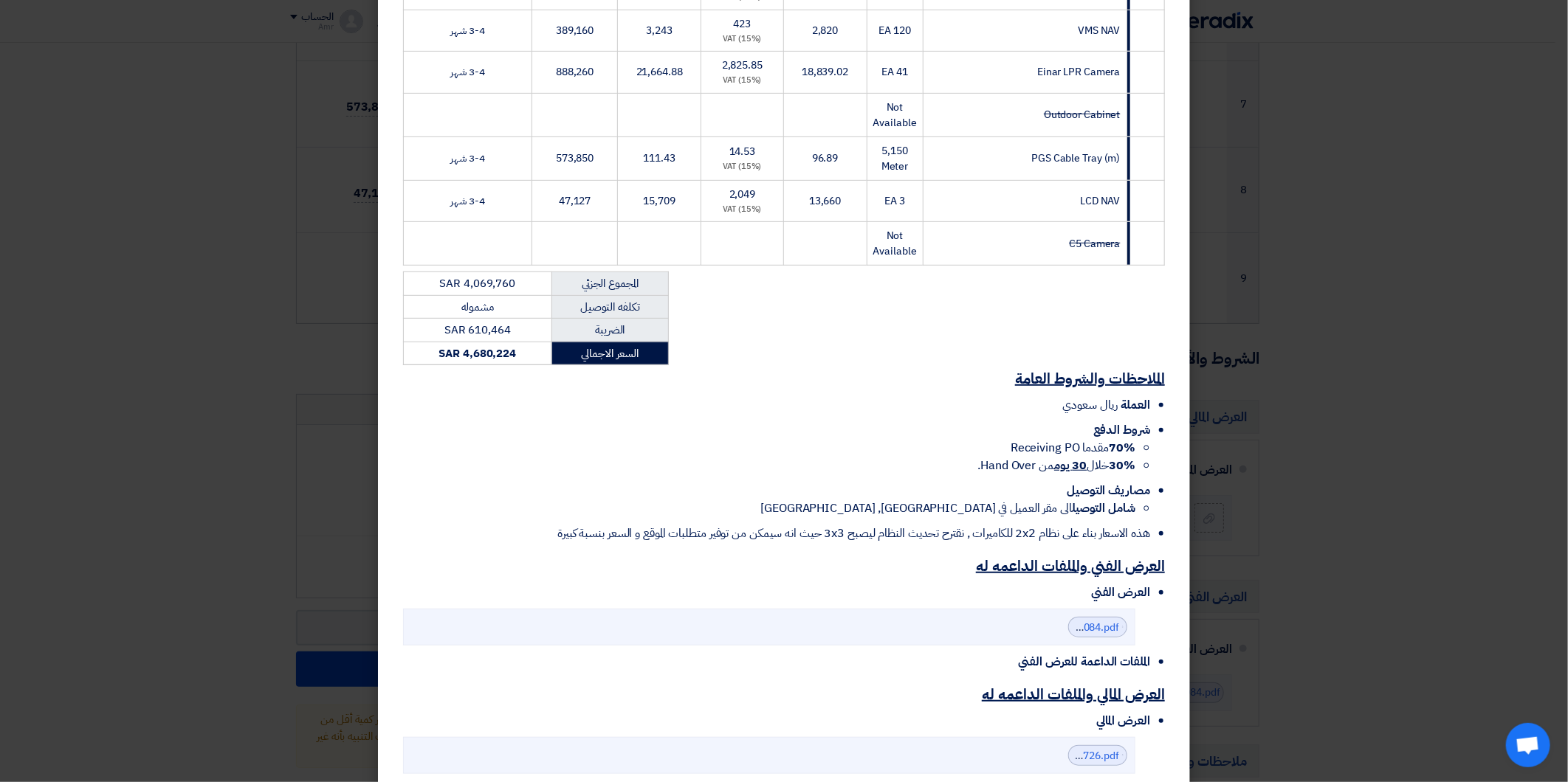
scroll to position [505, 0]
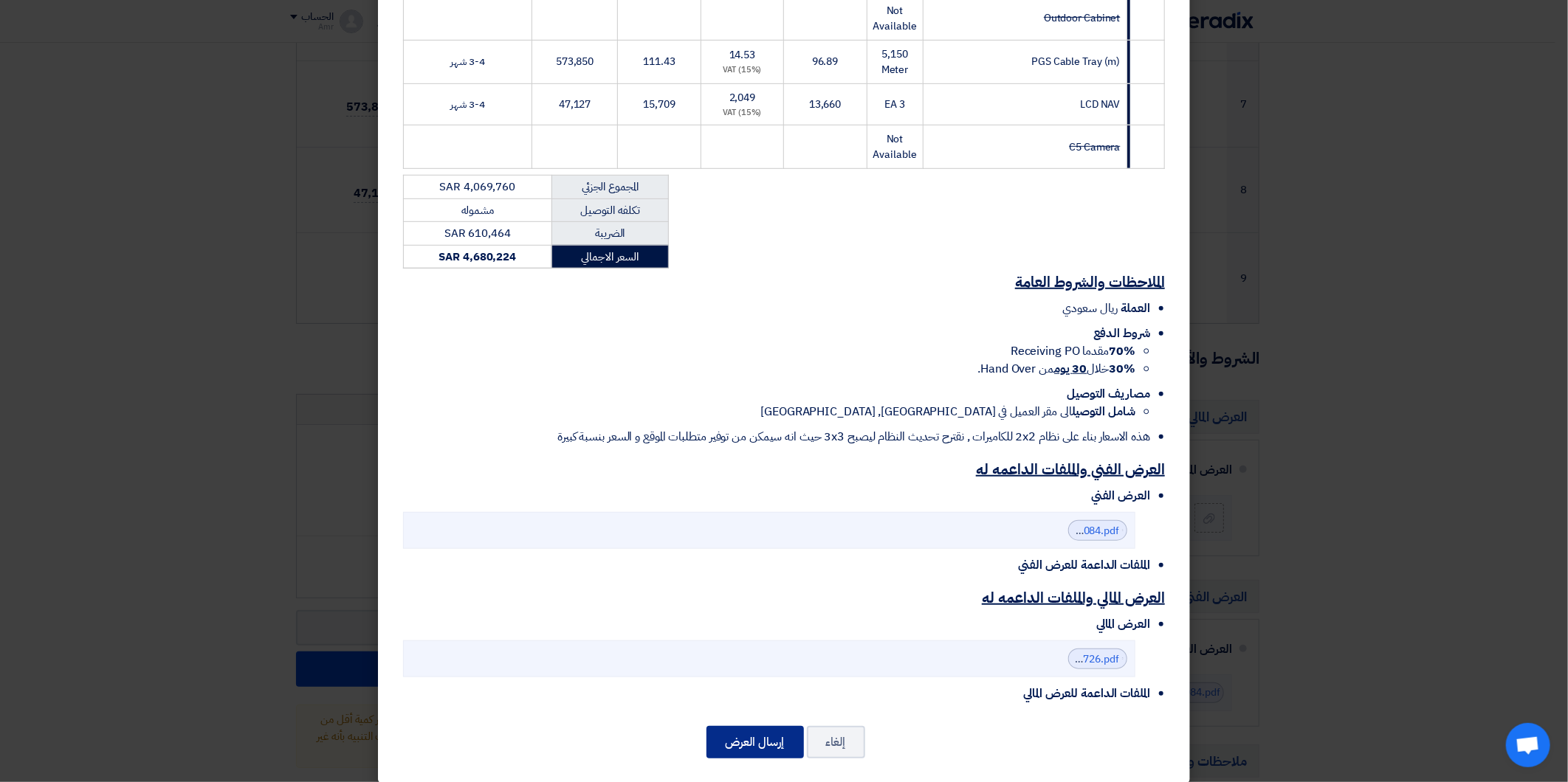
click at [780, 726] on button "إرسال العرض" at bounding box center [755, 742] width 98 height 32
